Goal: Find specific page/section: Find specific page/section

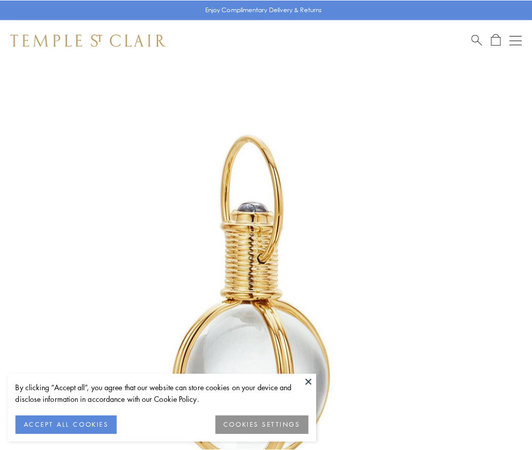
scroll to position [265, 0]
